Goal: Find specific page/section: Find specific page/section

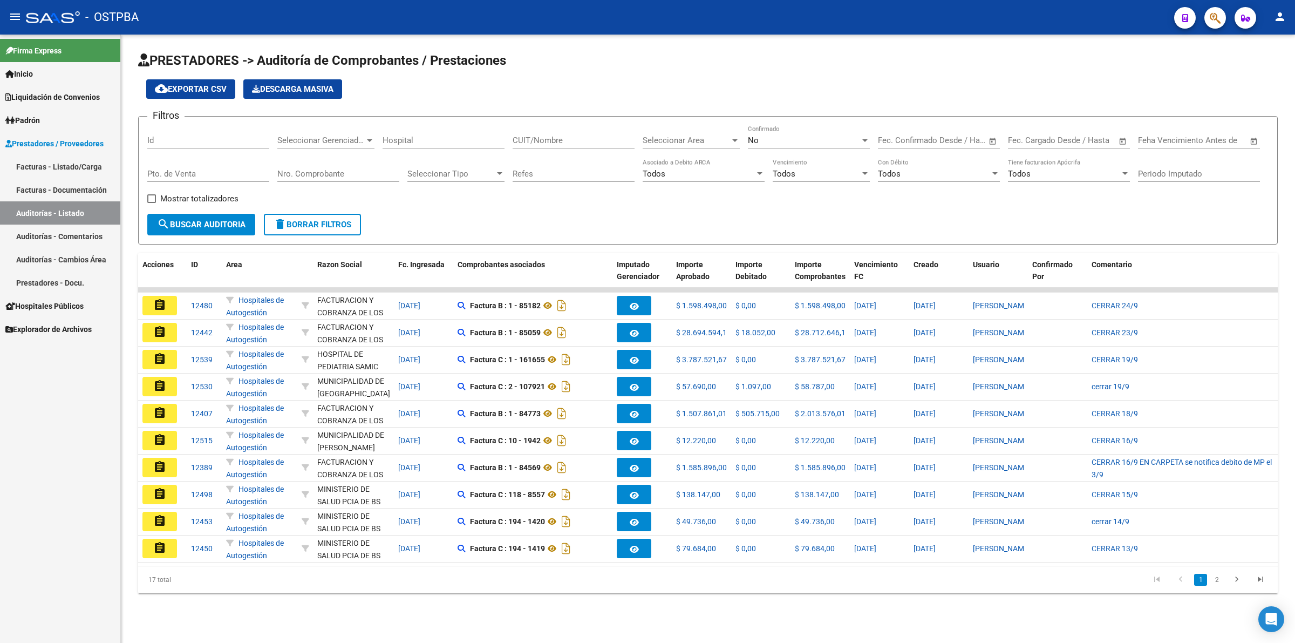
drag, startPoint x: 180, startPoint y: 142, endPoint x: 185, endPoint y: 138, distance: 6.2
click at [183, 139] on input "Id" at bounding box center [208, 140] width 122 height 10
type input "12515"
click at [209, 222] on span "search Buscar Auditoria" at bounding box center [201, 225] width 89 height 10
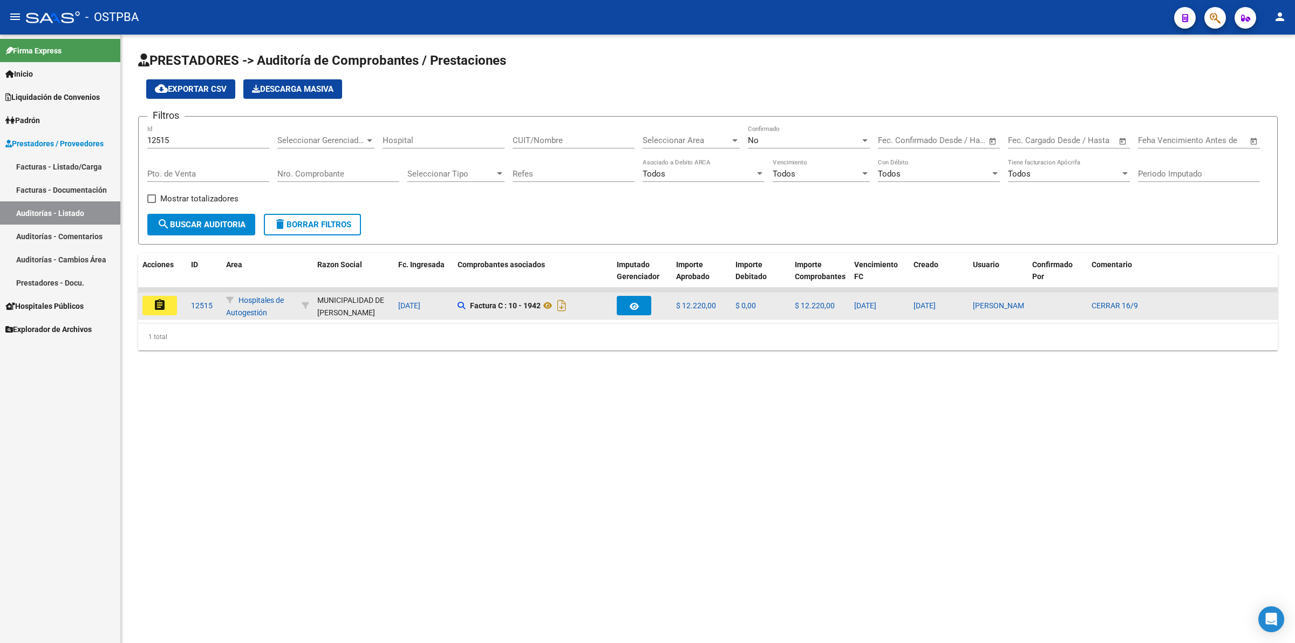
click at [169, 308] on button "assignment" at bounding box center [159, 305] width 35 height 19
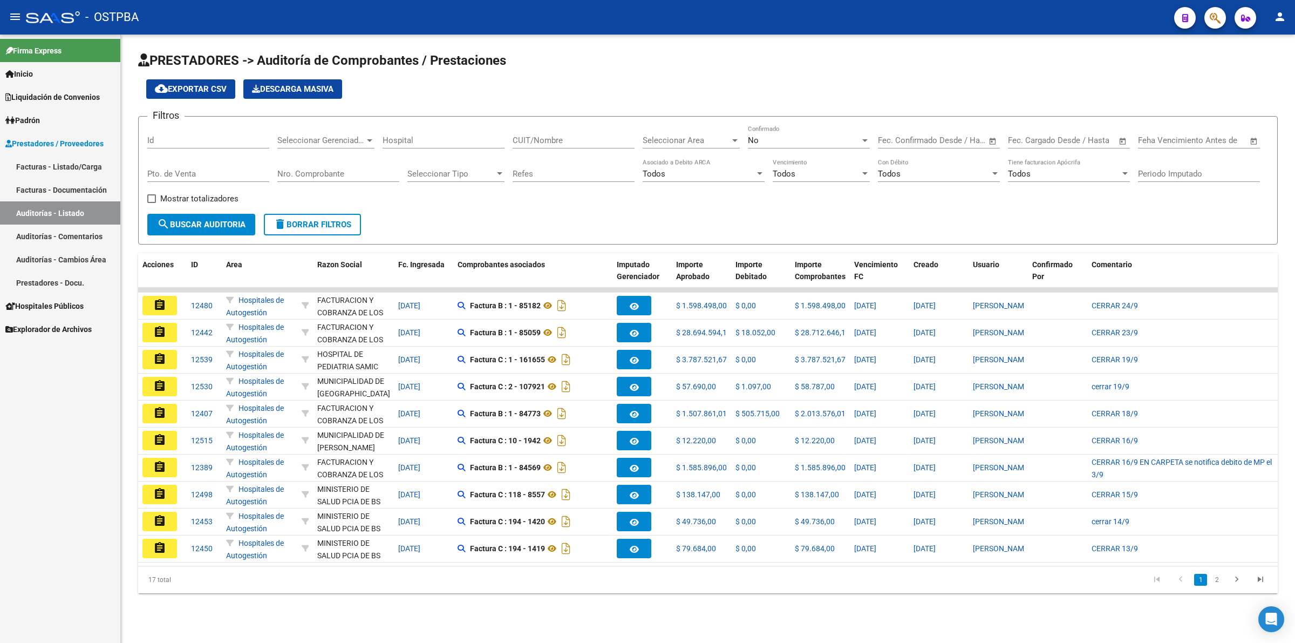
click at [197, 133] on div "Id" at bounding box center [208, 136] width 122 height 23
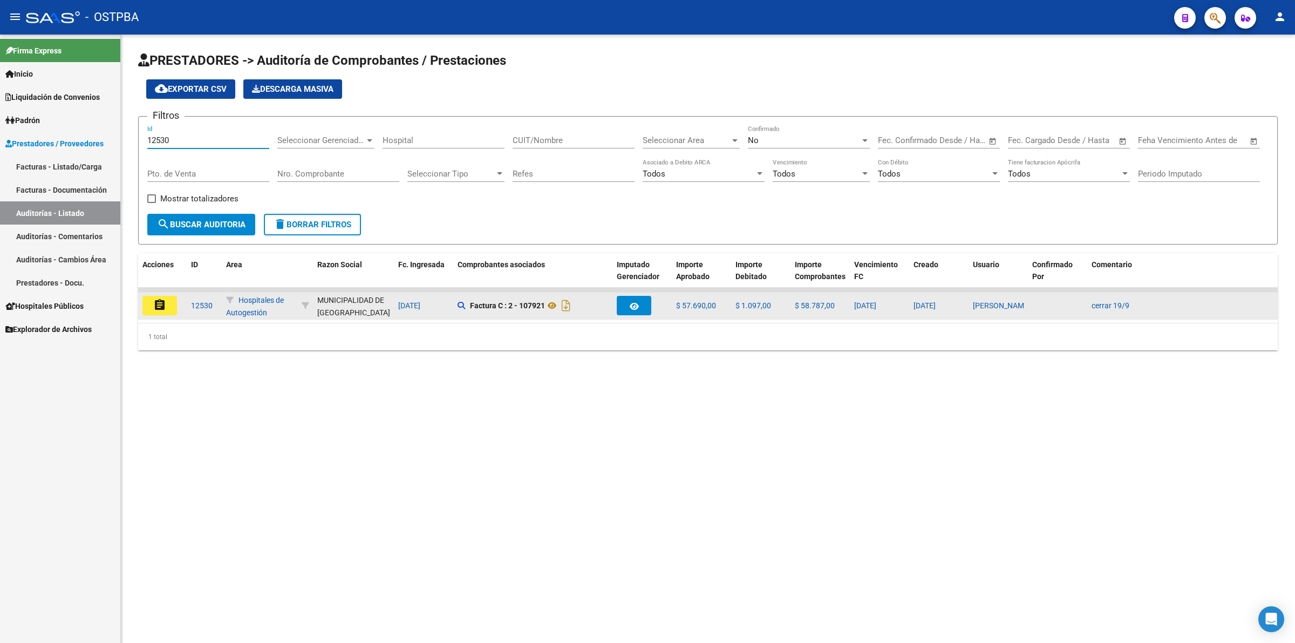
type input "12530"
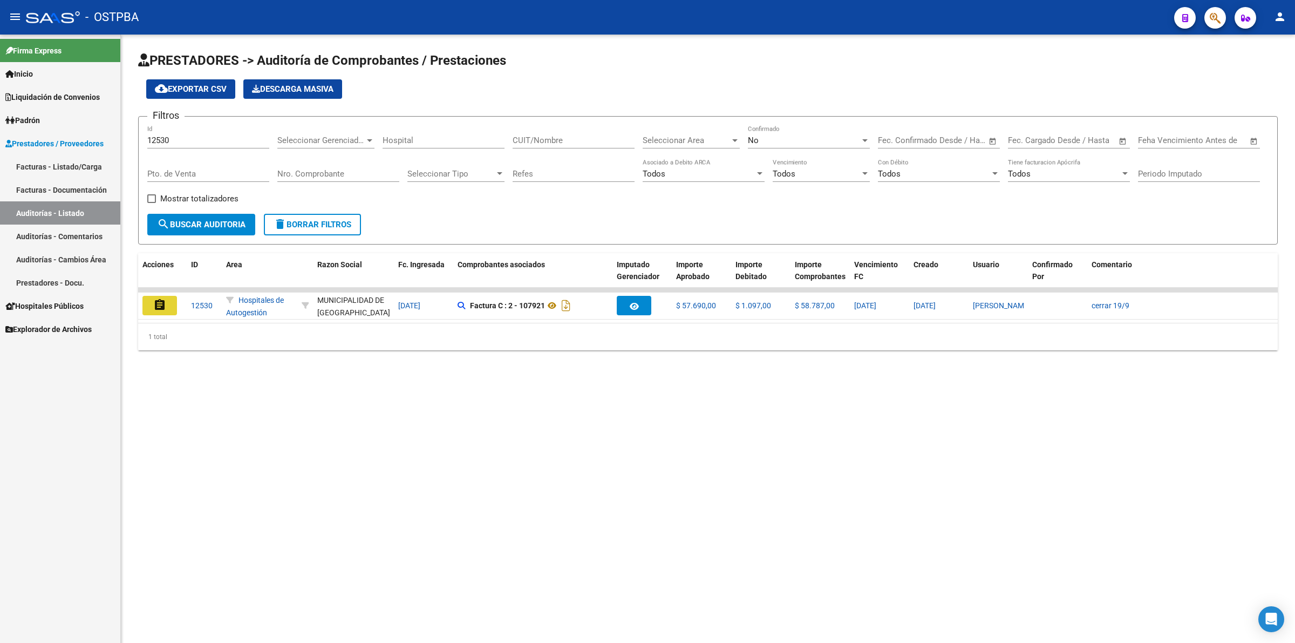
drag, startPoint x: 173, startPoint y: 304, endPoint x: 174, endPoint y: 298, distance: 5.5
click at [173, 303] on button "assignment" at bounding box center [159, 305] width 35 height 19
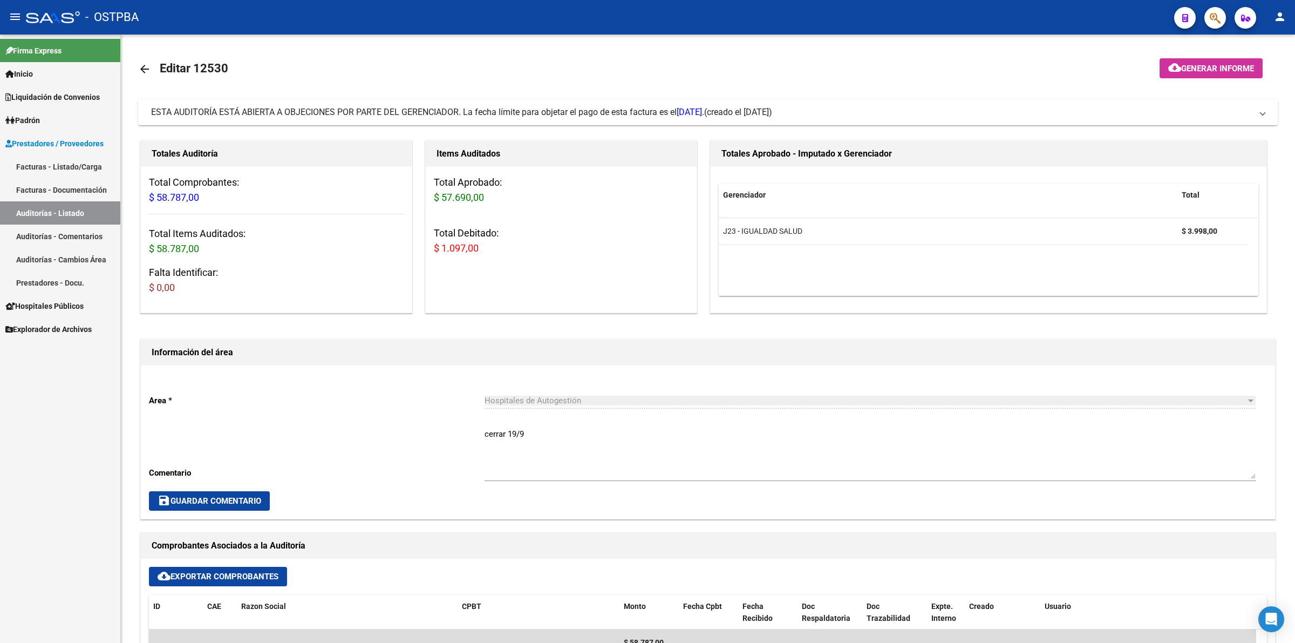
click at [85, 216] on link "Auditorías - Listado" at bounding box center [60, 212] width 120 height 23
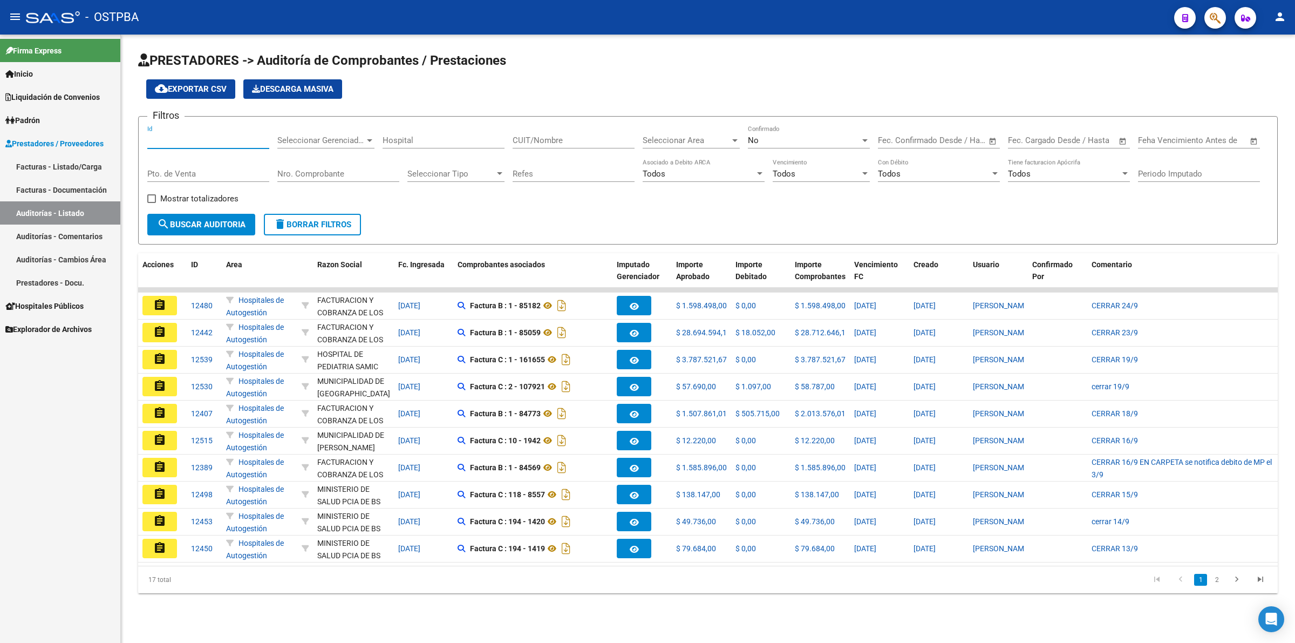
click at [177, 141] on input "Id" at bounding box center [208, 140] width 122 height 10
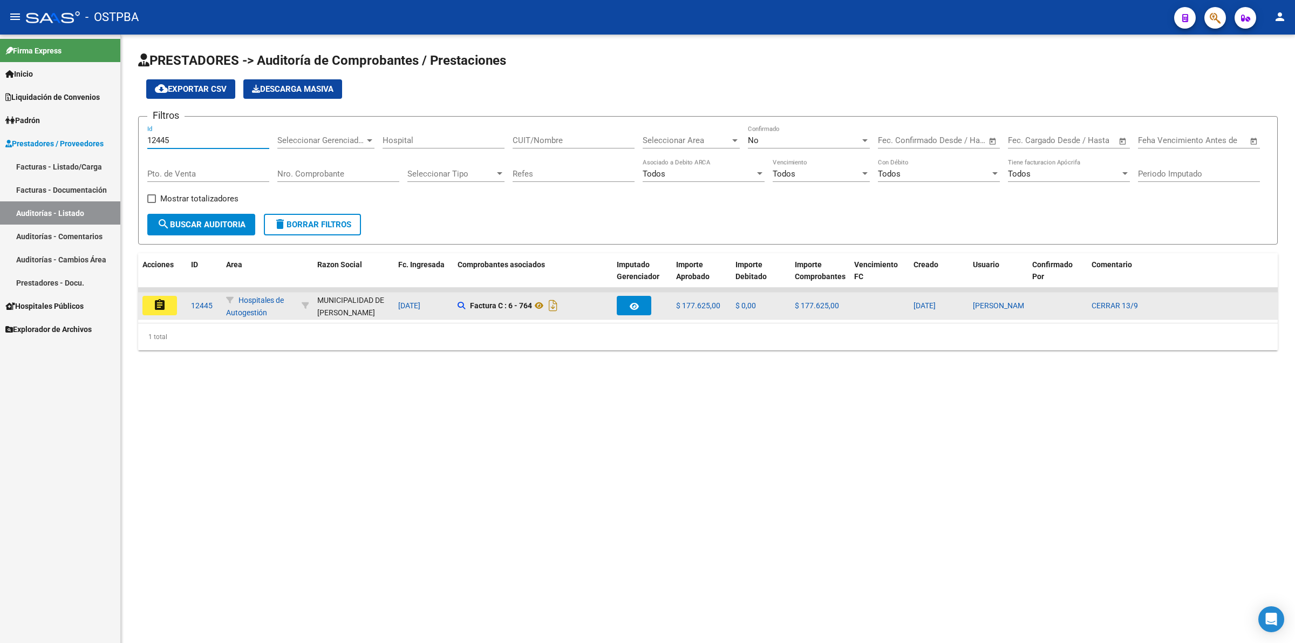
type input "12445"
click at [173, 315] on datatable-body-cell "assignment" at bounding box center [162, 306] width 49 height 26
click at [169, 310] on button "assignment" at bounding box center [159, 305] width 35 height 19
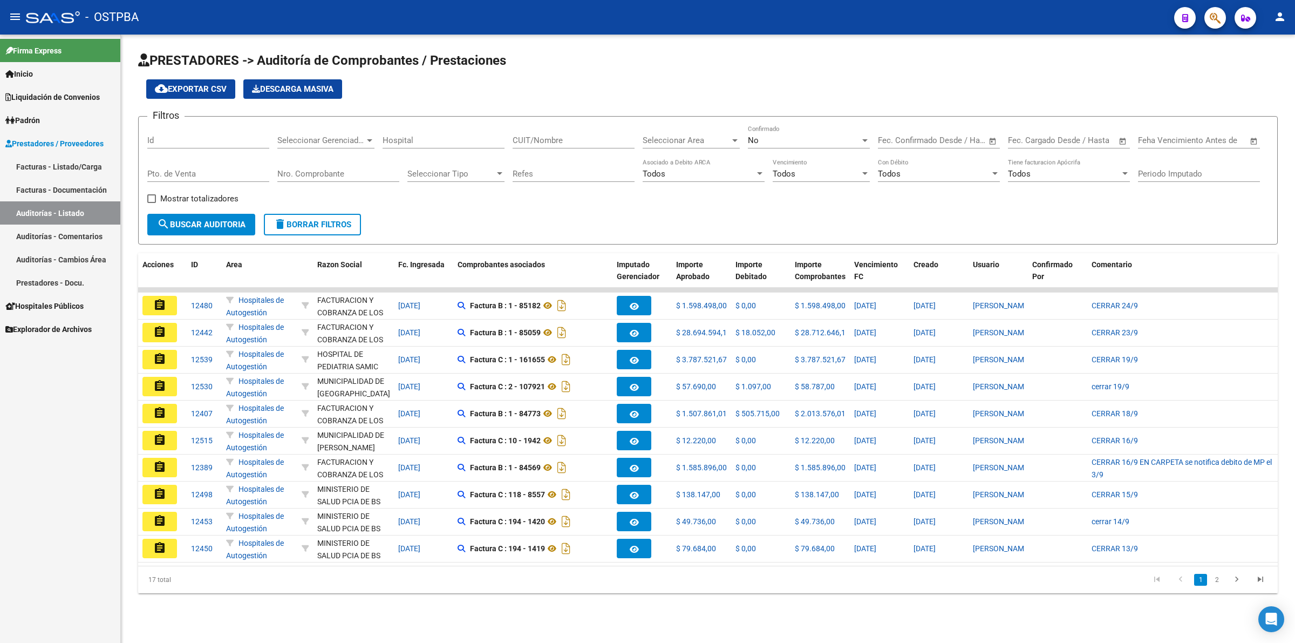
click at [184, 140] on input "Id" at bounding box center [208, 140] width 122 height 10
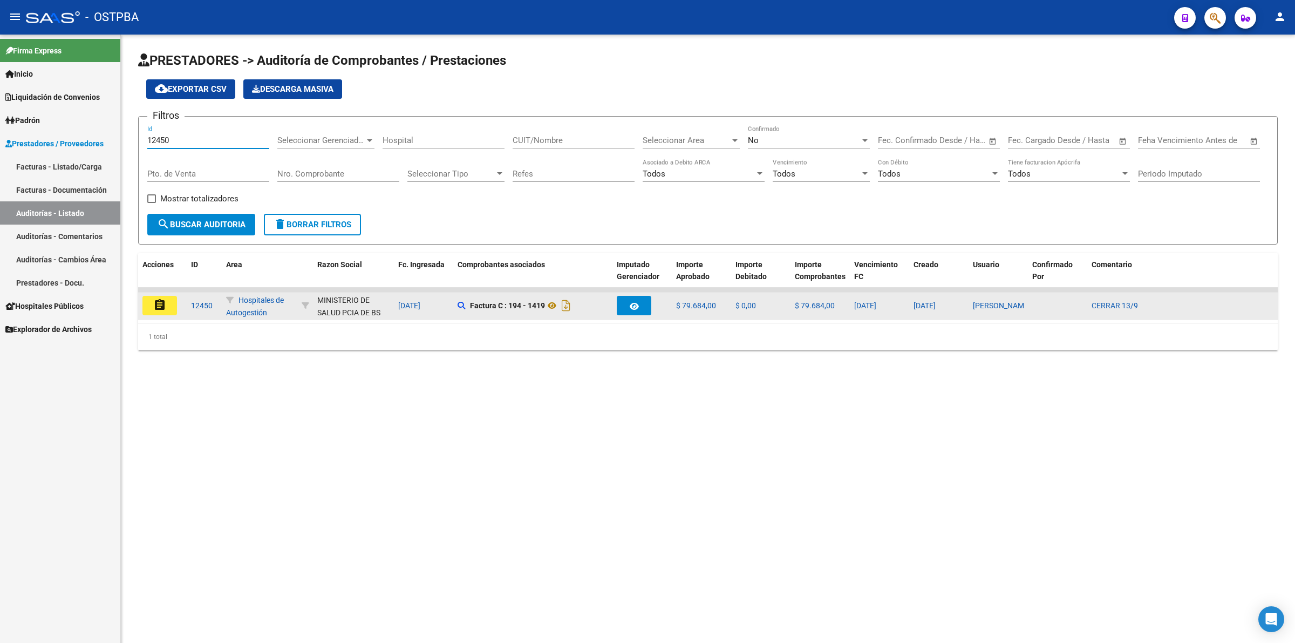
type input "12450"
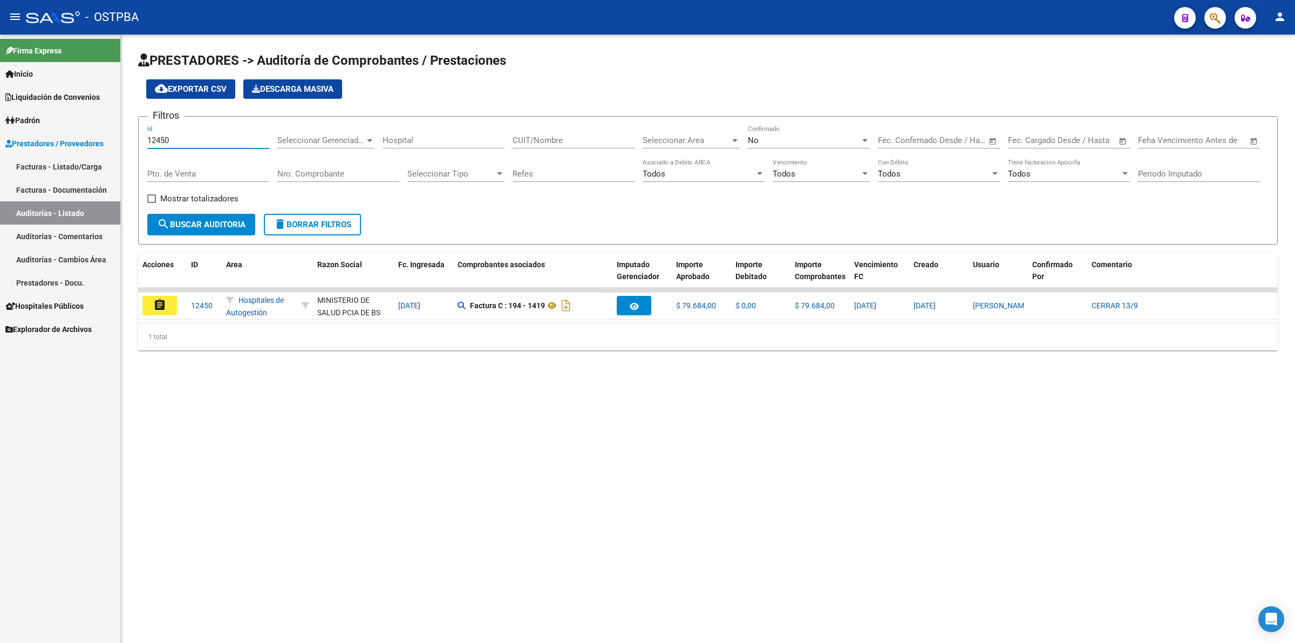
click at [167, 307] on button "assignment" at bounding box center [159, 305] width 35 height 19
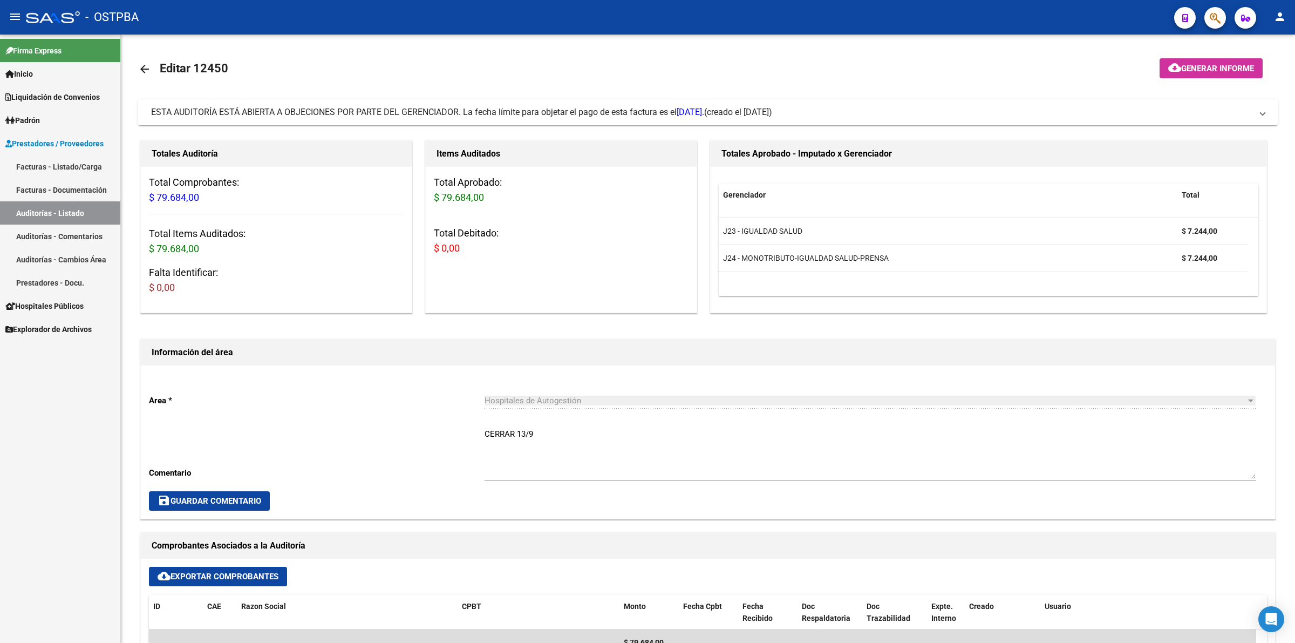
click at [45, 209] on link "Auditorías - Listado" at bounding box center [60, 212] width 120 height 23
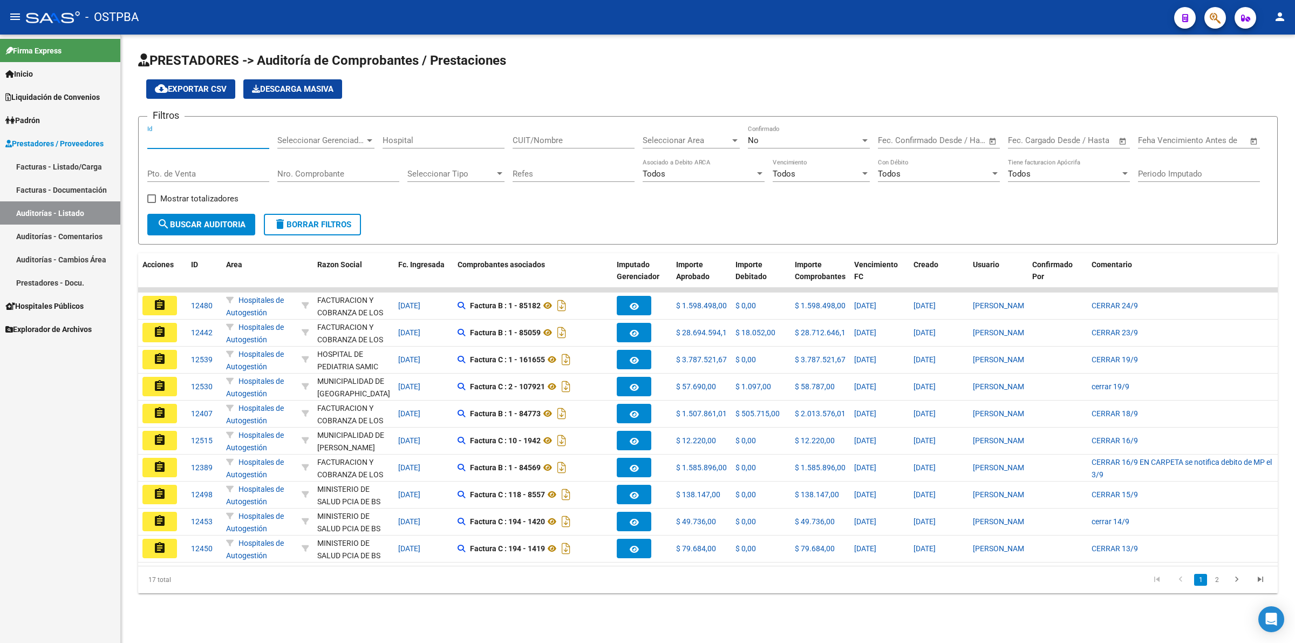
click at [177, 142] on input "Id" at bounding box center [208, 140] width 122 height 10
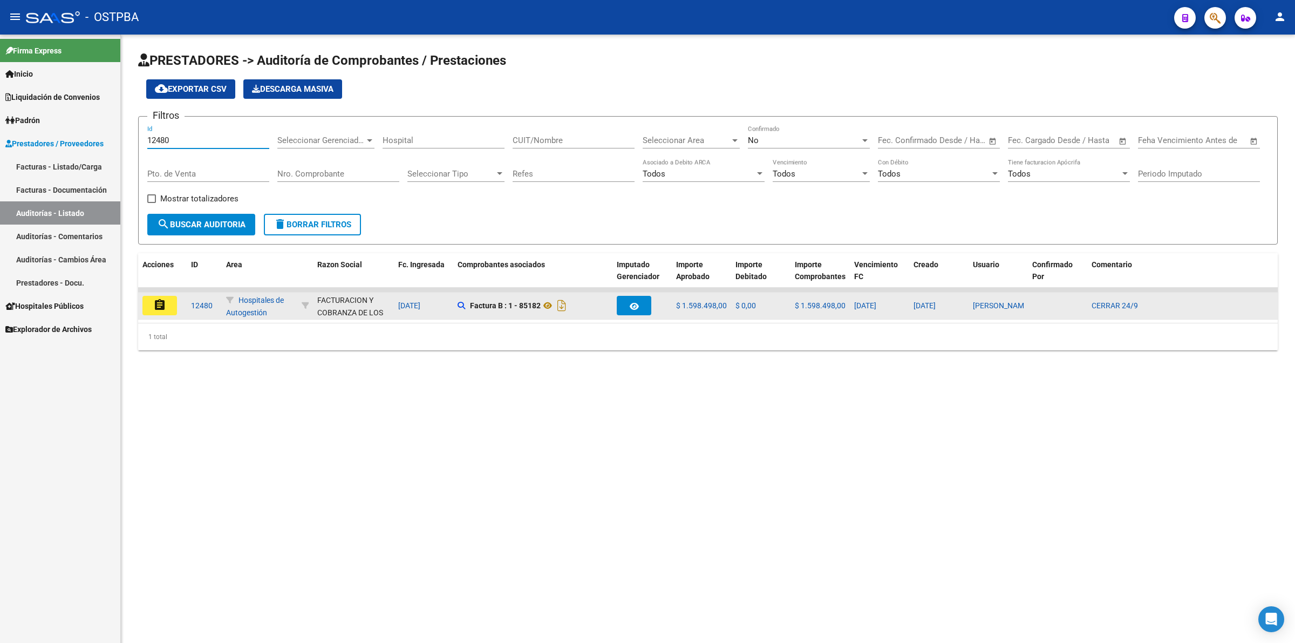
type input "12480"
drag, startPoint x: 167, startPoint y: 314, endPoint x: 163, endPoint y: 309, distance: 6.1
click at [167, 311] on datatable-body-cell "assignment" at bounding box center [162, 306] width 49 height 26
click at [163, 309] on mat-icon "assignment" at bounding box center [159, 304] width 13 height 13
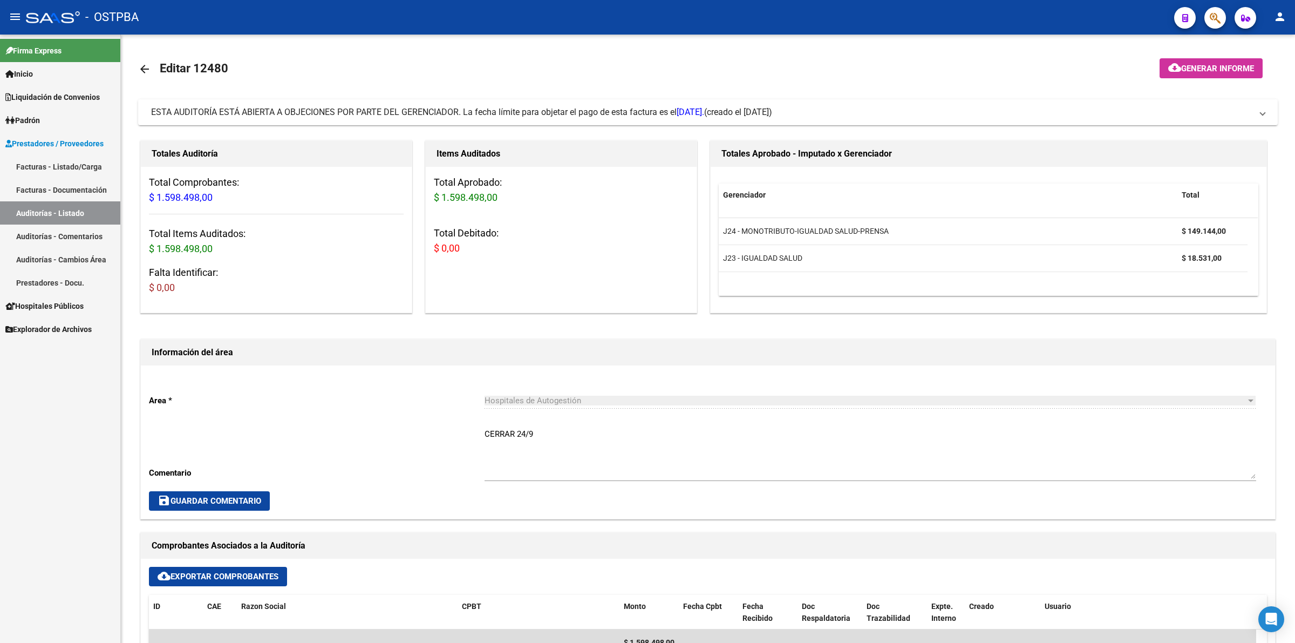
click at [66, 210] on link "Auditorías - Listado" at bounding box center [60, 212] width 120 height 23
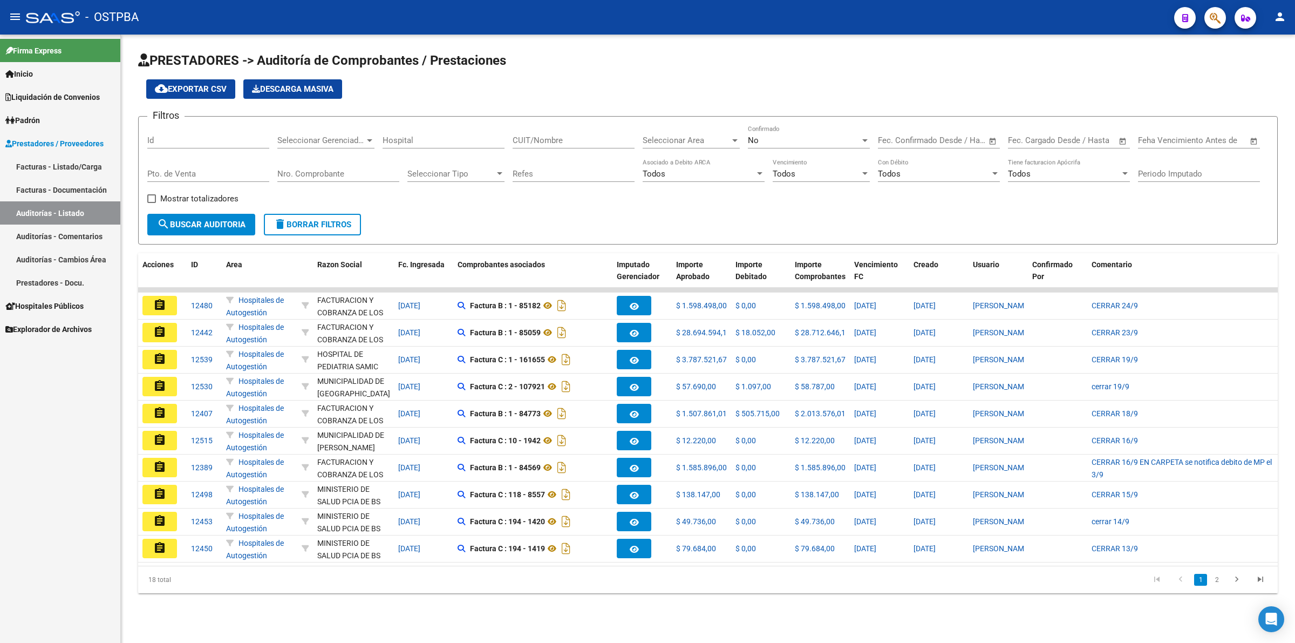
click at [172, 143] on input "Id" at bounding box center [208, 140] width 122 height 10
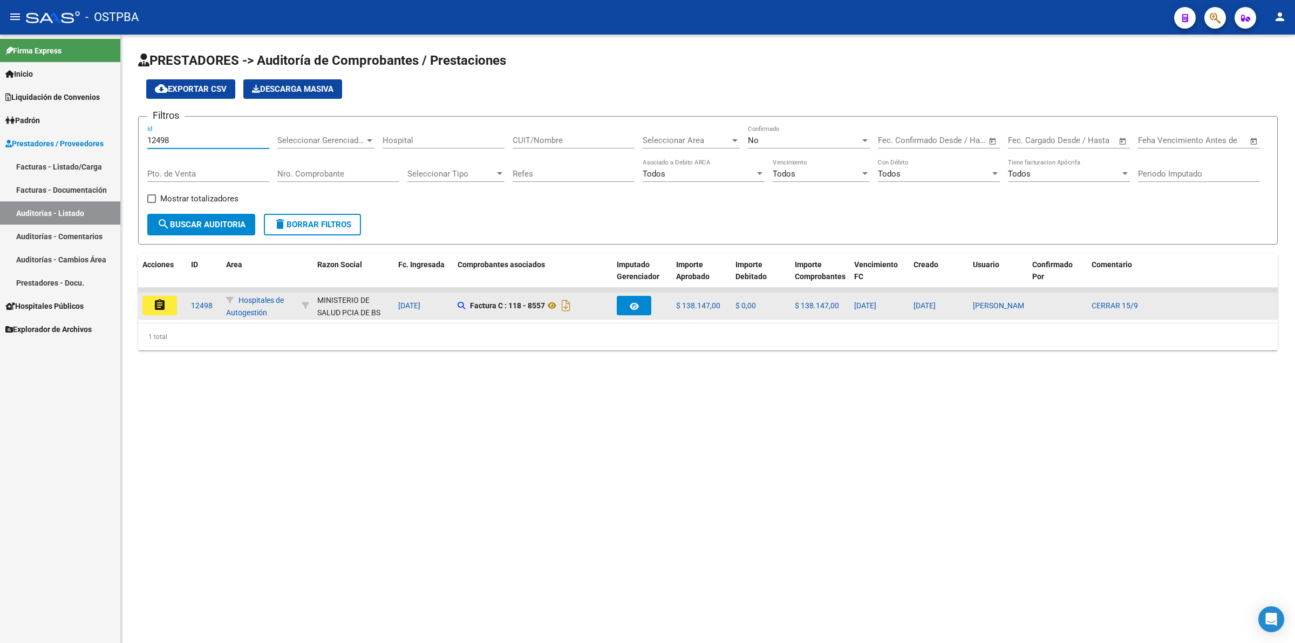
type input "12498"
click at [168, 310] on button "assignment" at bounding box center [159, 305] width 35 height 19
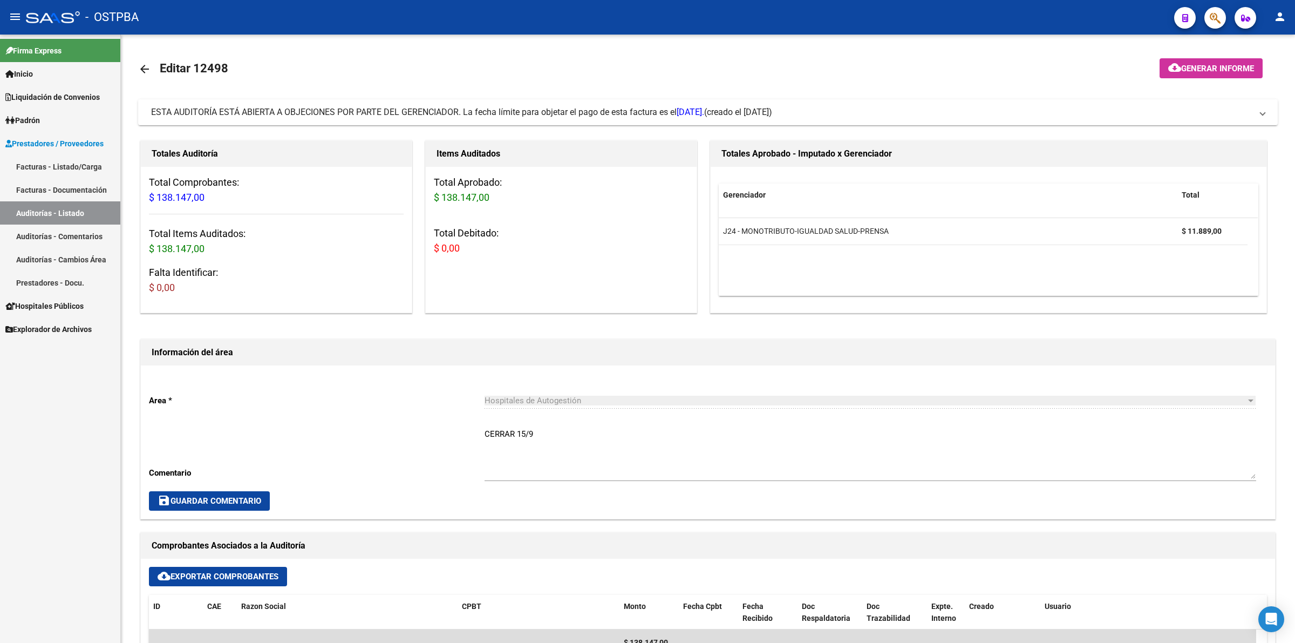
click at [77, 208] on link "Auditorías - Listado" at bounding box center [60, 212] width 120 height 23
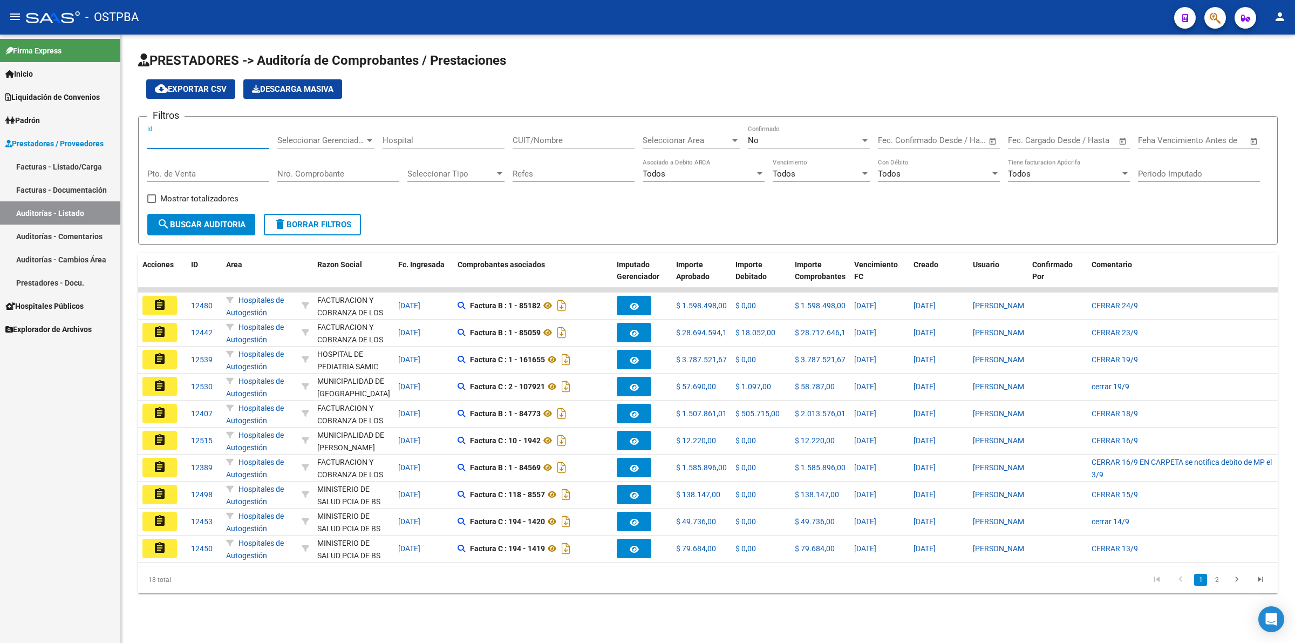
click at [177, 140] on input "Id" at bounding box center [208, 140] width 122 height 10
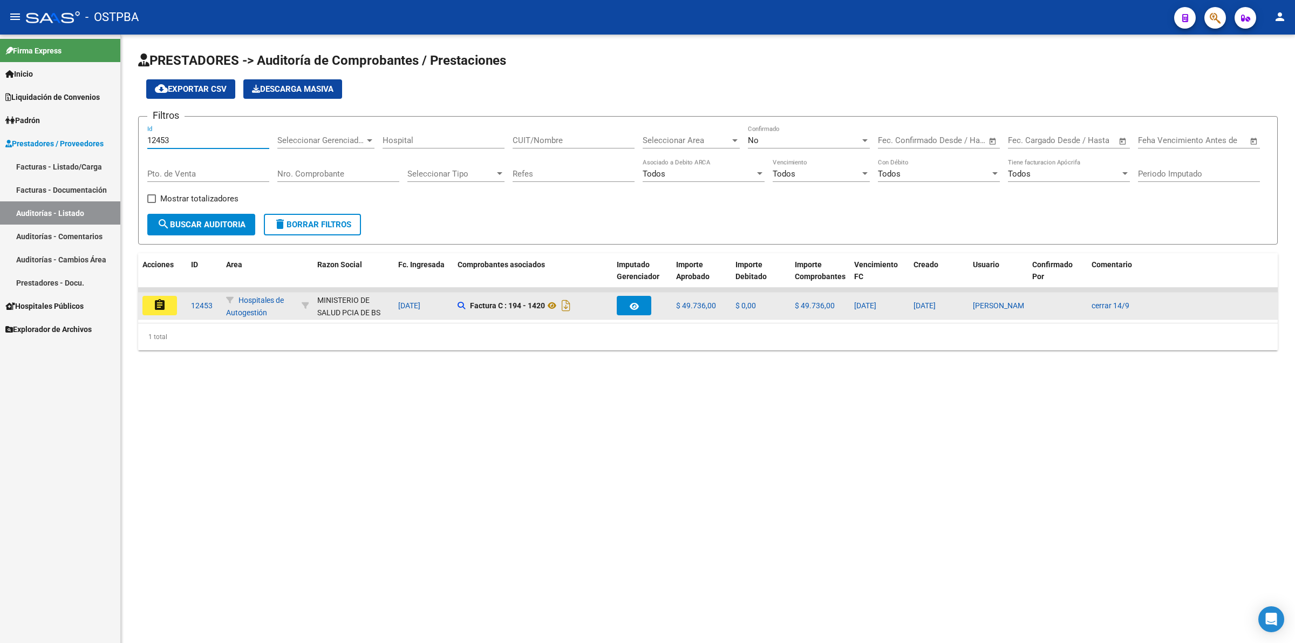
type input "12453"
click at [162, 302] on mat-icon "assignment" at bounding box center [159, 304] width 13 height 13
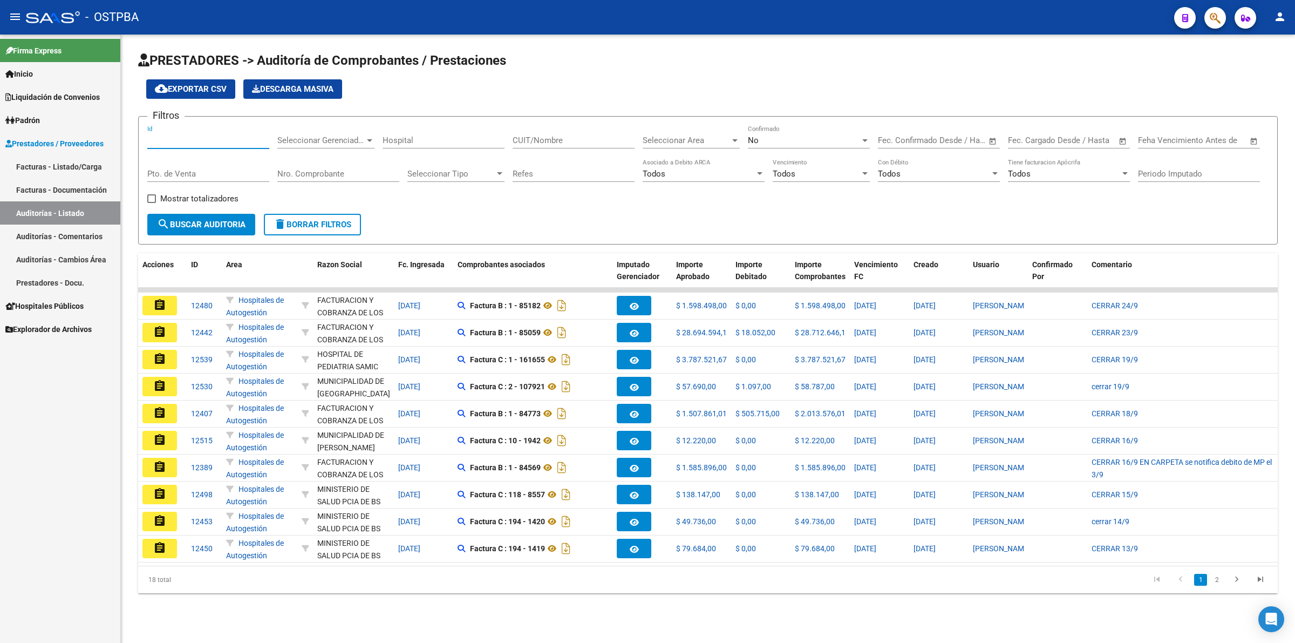
click at [174, 140] on input "Id" at bounding box center [208, 140] width 122 height 10
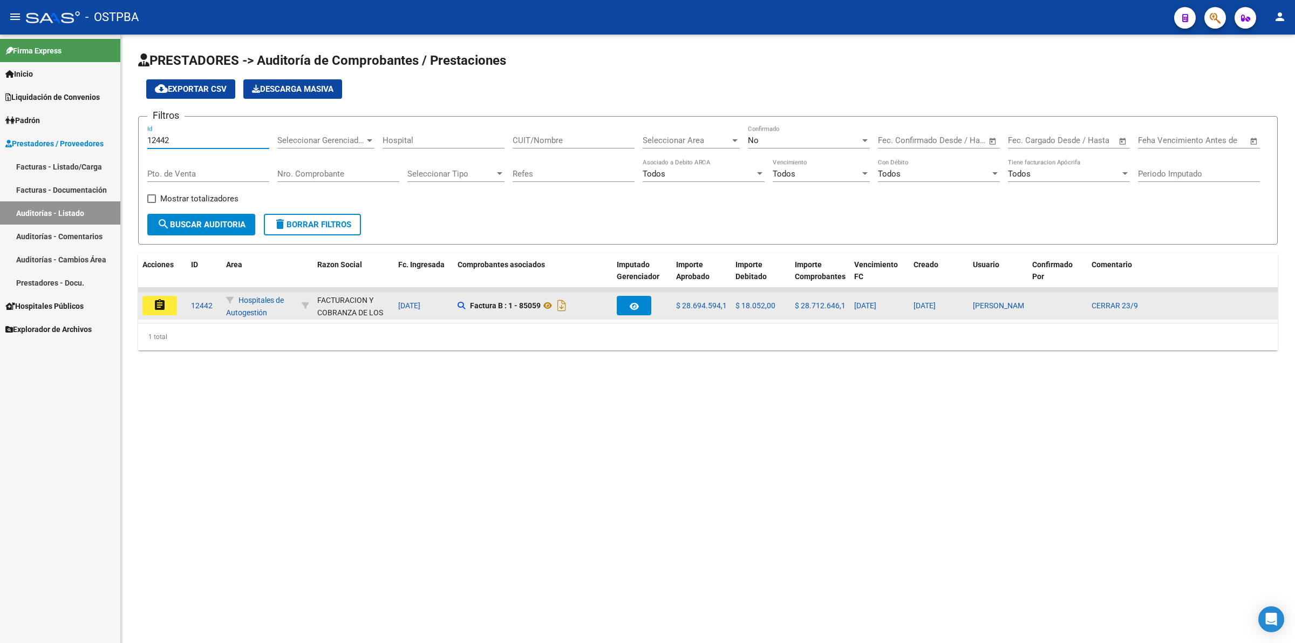
type input "12442"
click at [162, 311] on button "assignment" at bounding box center [159, 305] width 35 height 19
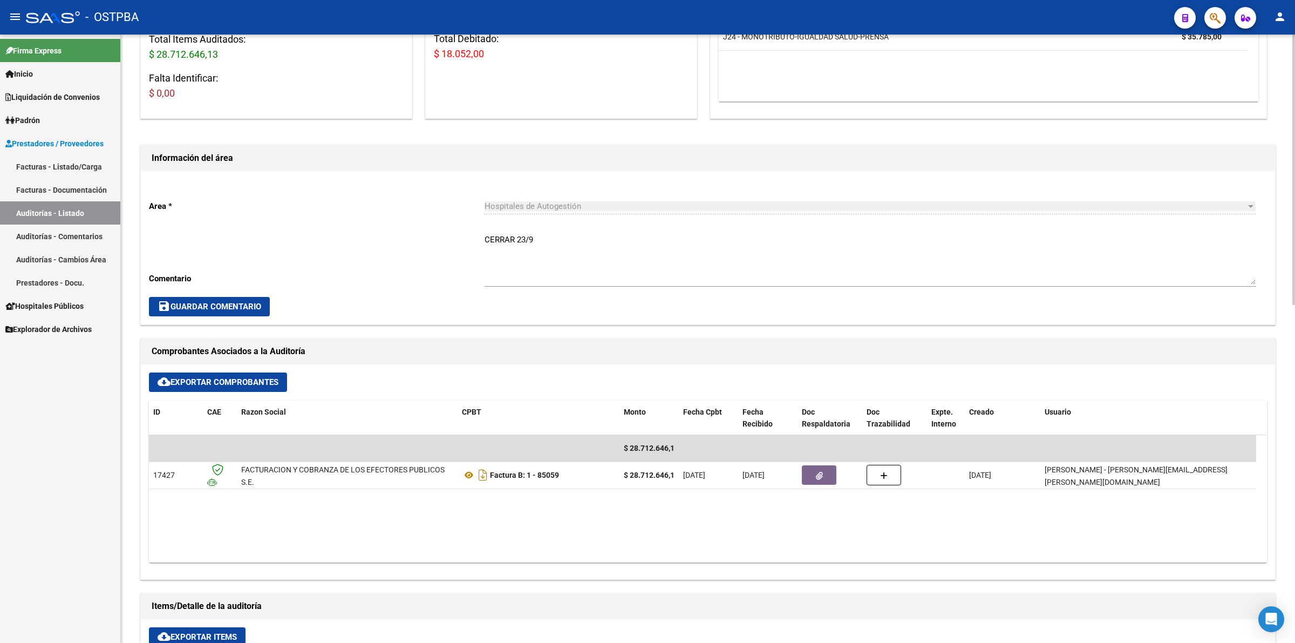
scroll to position [202, 0]
